Goal: Information Seeking & Learning: Learn about a topic

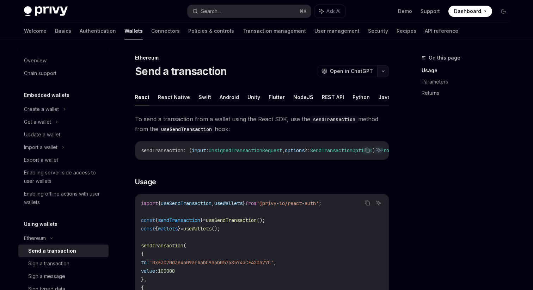
click at [386, 73] on button "button" at bounding box center [383, 71] width 12 height 12
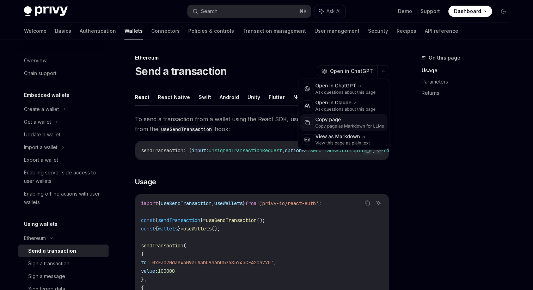
click at [351, 124] on div "Copy page as Markdown for LLMs" at bounding box center [349, 126] width 69 height 6
click at [382, 68] on button "button" at bounding box center [383, 71] width 12 height 12
click at [349, 127] on div "Copy page as Markdown for LLMs" at bounding box center [349, 126] width 69 height 6
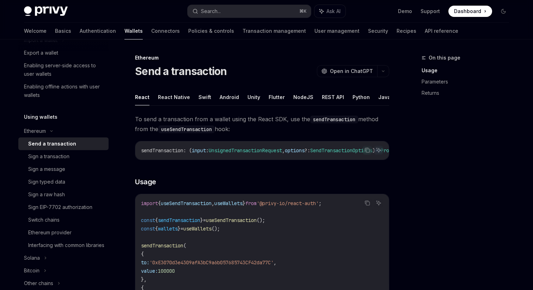
scroll to position [112, 0]
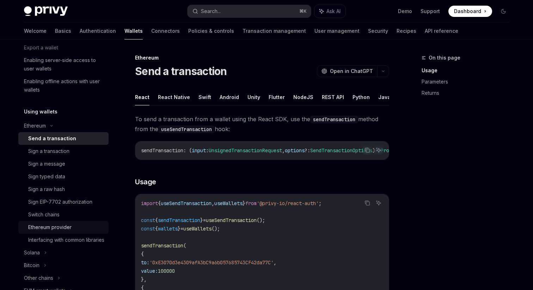
click at [68, 229] on div "Ethereum provider" at bounding box center [49, 227] width 43 height 8
type textarea "*"
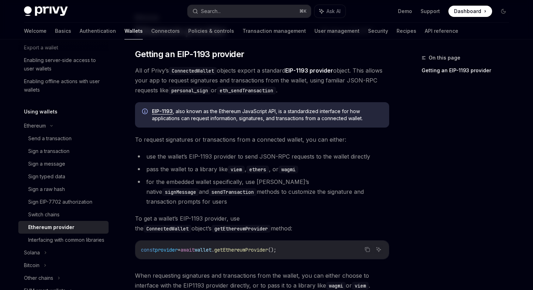
scroll to position [36, 0]
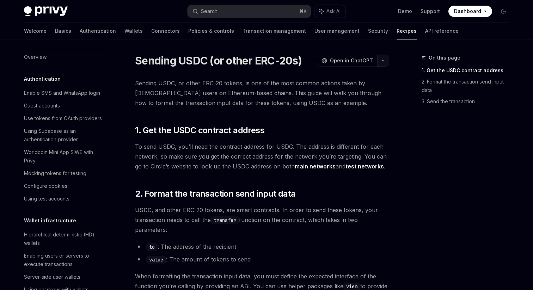
click at [384, 63] on button "button" at bounding box center [383, 61] width 12 height 12
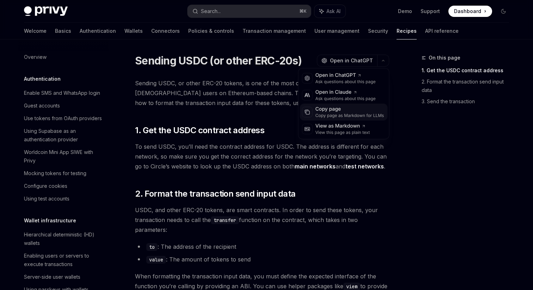
click at [340, 113] on div "Copy page as Markdown for LLMs" at bounding box center [349, 116] width 69 height 6
